Goal: Information Seeking & Learning: Learn about a topic

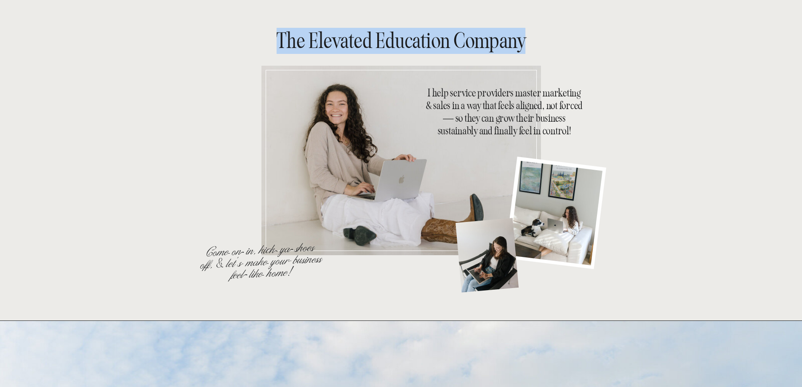
drag, startPoint x: 422, startPoint y: 91, endPoint x: 587, endPoint y: 128, distance: 169.4
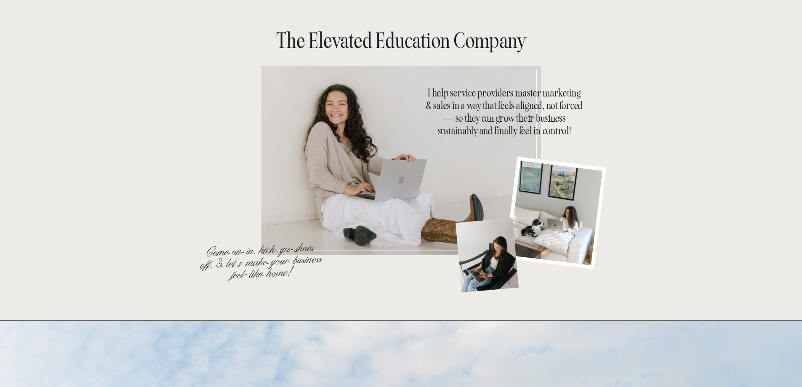
drag, startPoint x: 421, startPoint y: 91, endPoint x: 578, endPoint y: 93, distance: 157.1
click at [578, 93] on div "The Elevated Education Company I help service providers master marketing & sale…" at bounding box center [401, 160] width 505 height 320
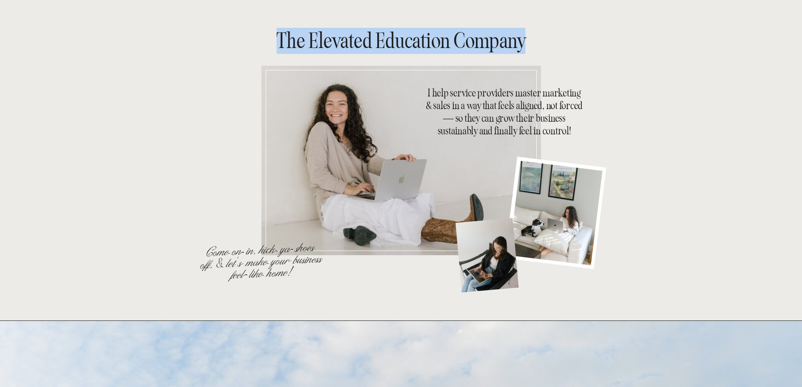
drag, startPoint x: 463, startPoint y: 97, endPoint x: 592, endPoint y: 109, distance: 129.4
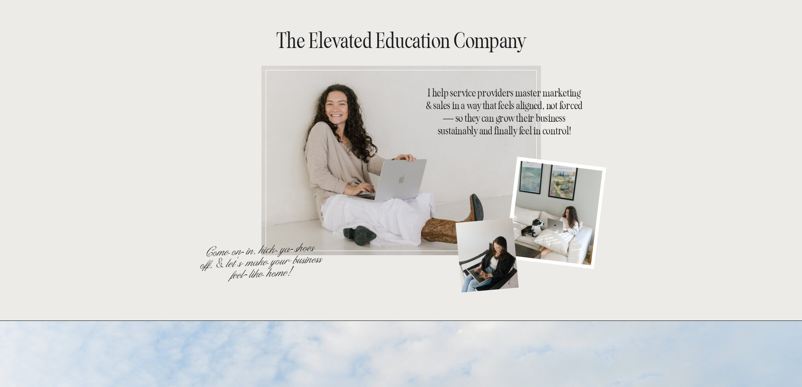
drag, startPoint x: 600, startPoint y: 111, endPoint x: 595, endPoint y: 112, distance: 4.4
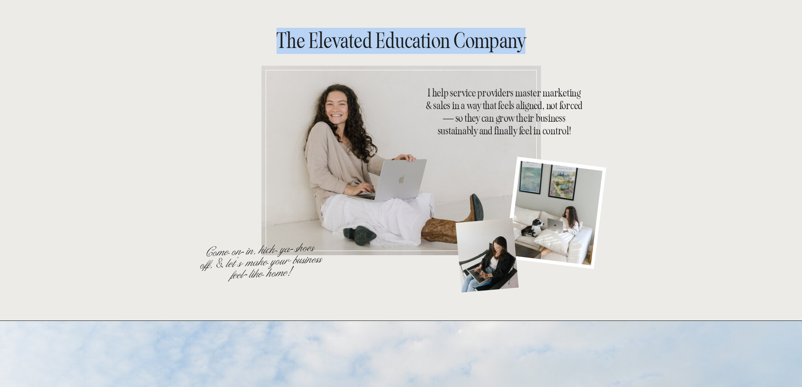
drag, startPoint x: 421, startPoint y: 94, endPoint x: 588, endPoint y: 149, distance: 176.0
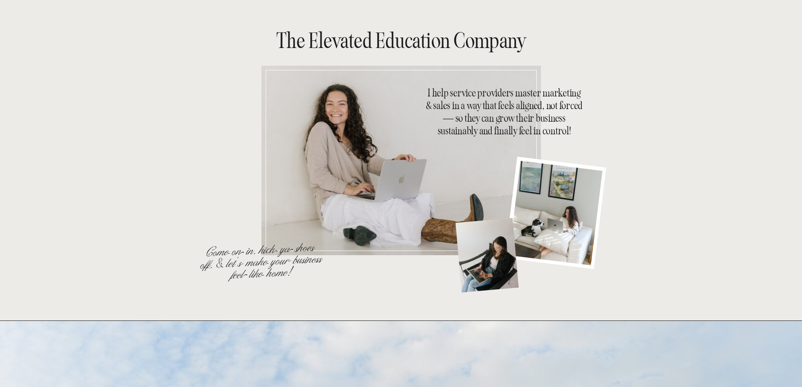
drag, startPoint x: 589, startPoint y: 144, endPoint x: 471, endPoint y: 114, distance: 121.3
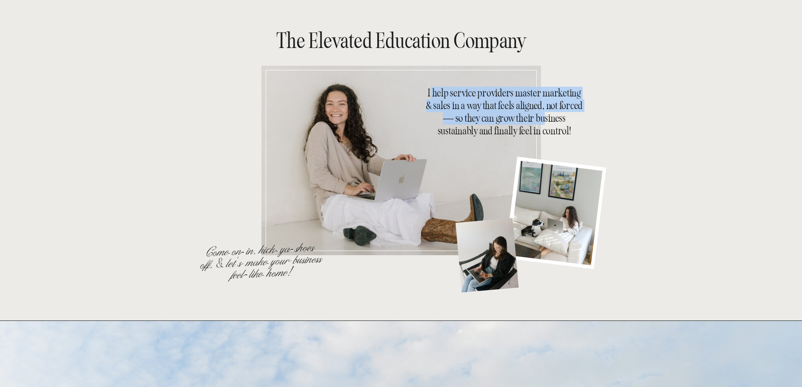
drag, startPoint x: 427, startPoint y: 96, endPoint x: 590, endPoint y: 122, distance: 164.9
click at [545, 124] on h1 "I help service providers master marketing & sales in a way that feels aligned, …" at bounding box center [505, 112] width 160 height 51
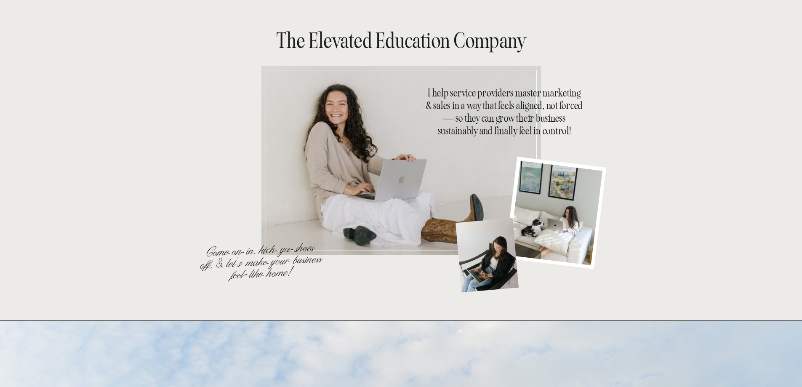
drag, startPoint x: 616, startPoint y: 119, endPoint x: 454, endPoint y: 95, distance: 163.9
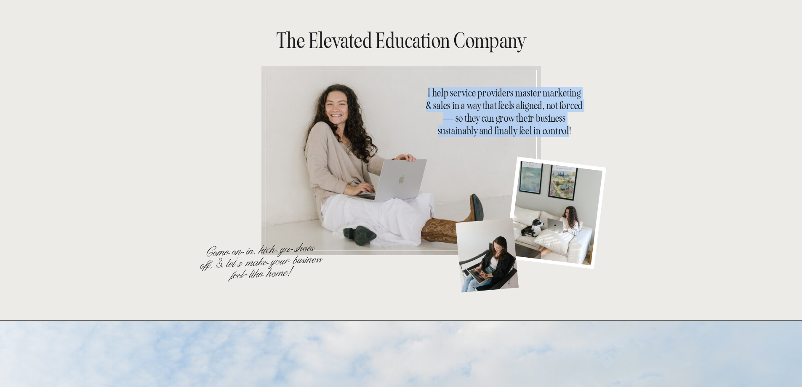
drag, startPoint x: 423, startPoint y: 90, endPoint x: 571, endPoint y: 129, distance: 152.9
click at [571, 129] on div "The Elevated Education Company I help service providers master marketing & sale…" at bounding box center [401, 160] width 505 height 320
copy div "I help service providers master marketing & sales in a way that feels aligned, …"
